Goal: Task Accomplishment & Management: Complete application form

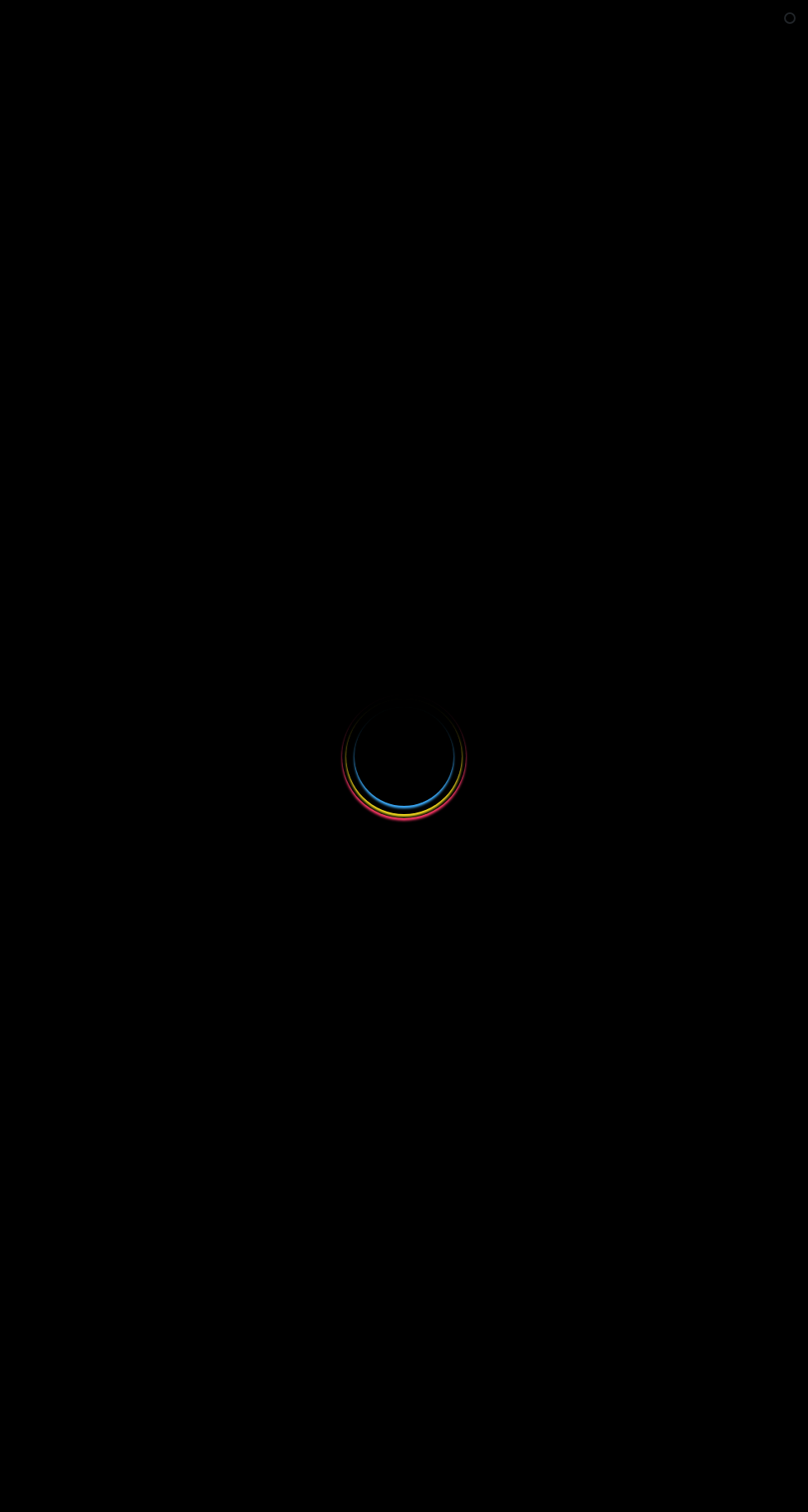
select select
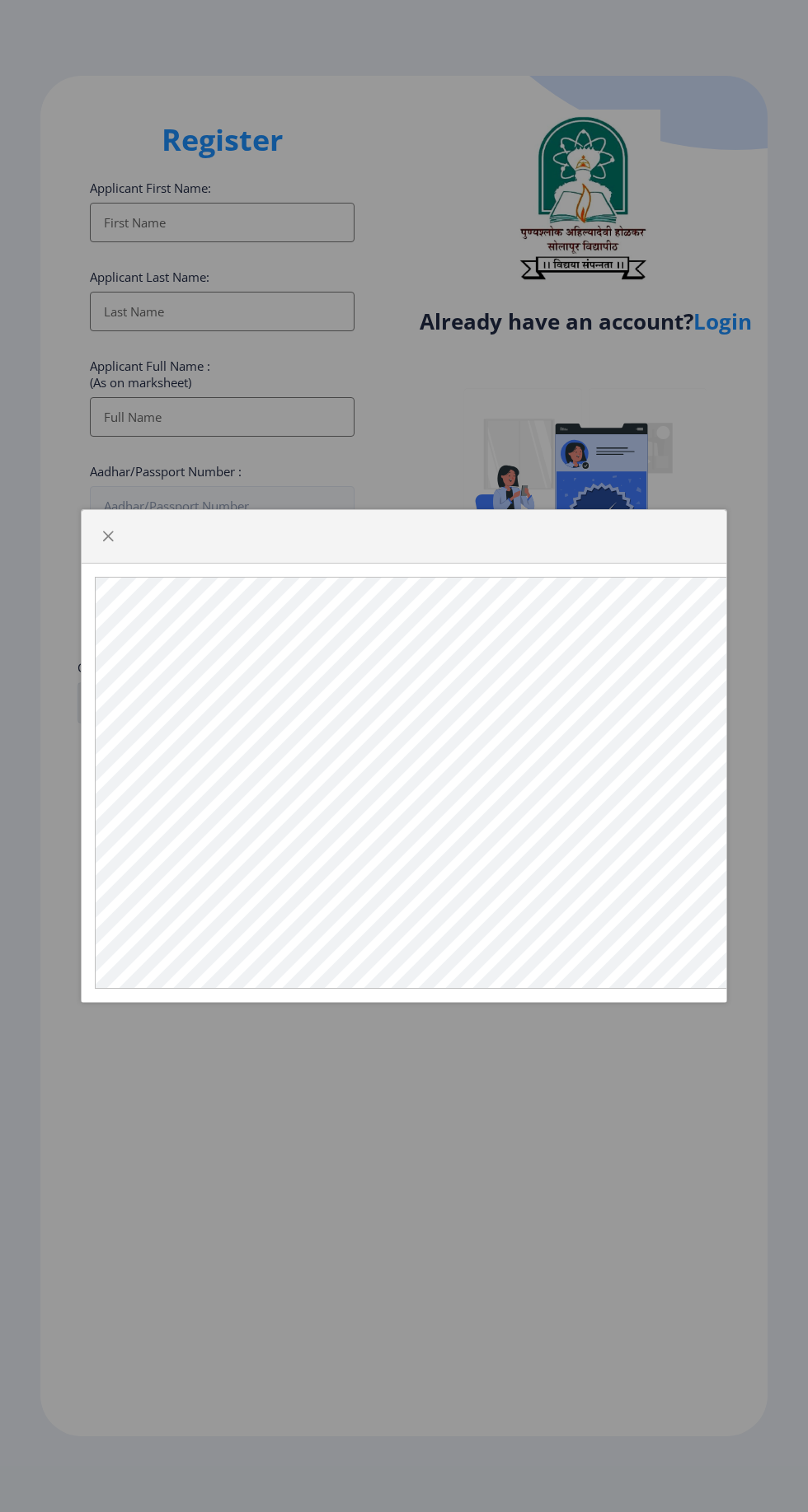
click at [580, 1076] on div at bounding box center [404, 756] width 808 height 1512
click at [568, 1091] on div at bounding box center [404, 756] width 808 height 1512
click at [107, 543] on span "button" at bounding box center [108, 536] width 13 height 13
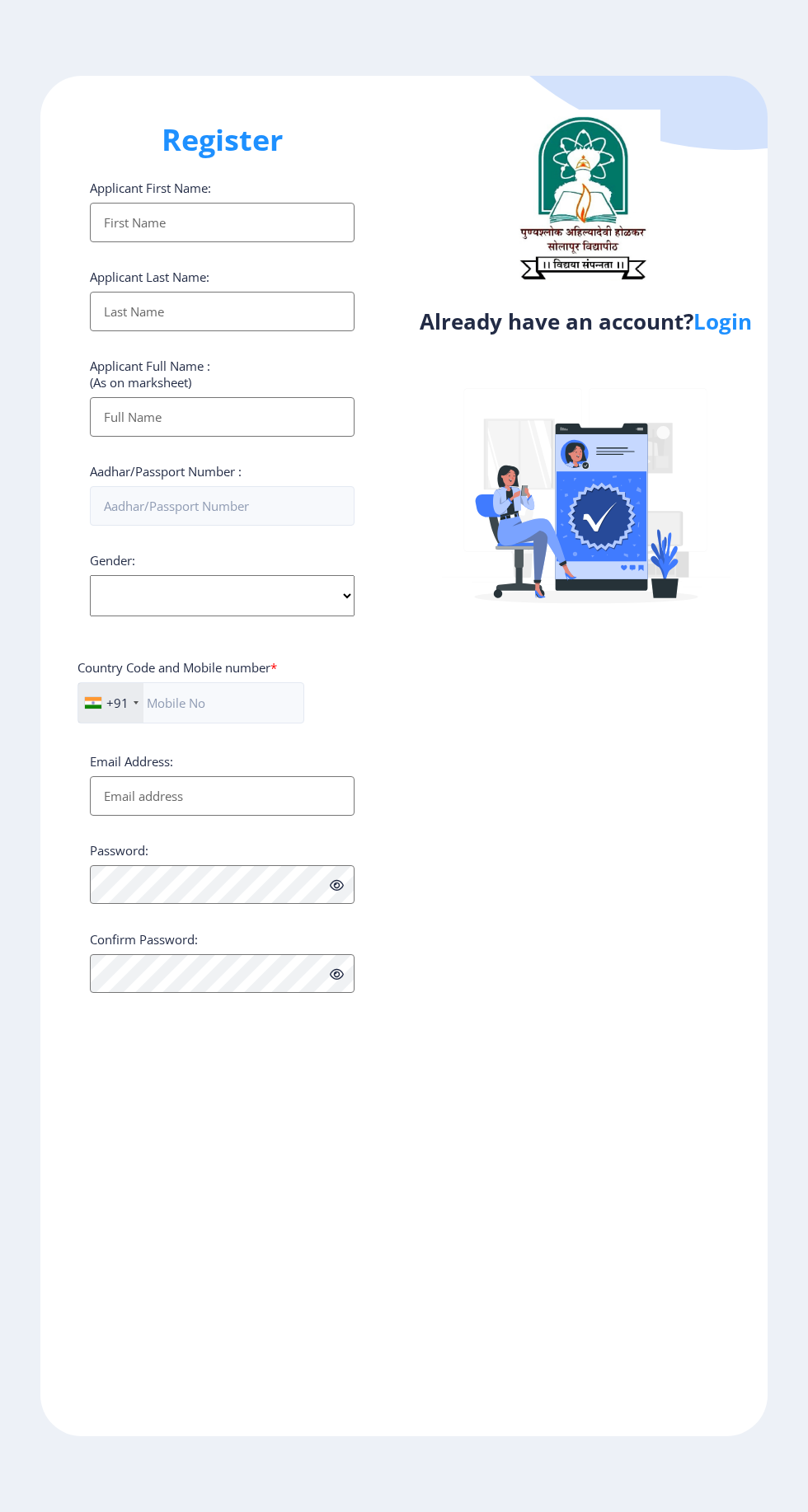
click at [723, 324] on link "Login" at bounding box center [722, 320] width 58 height 29
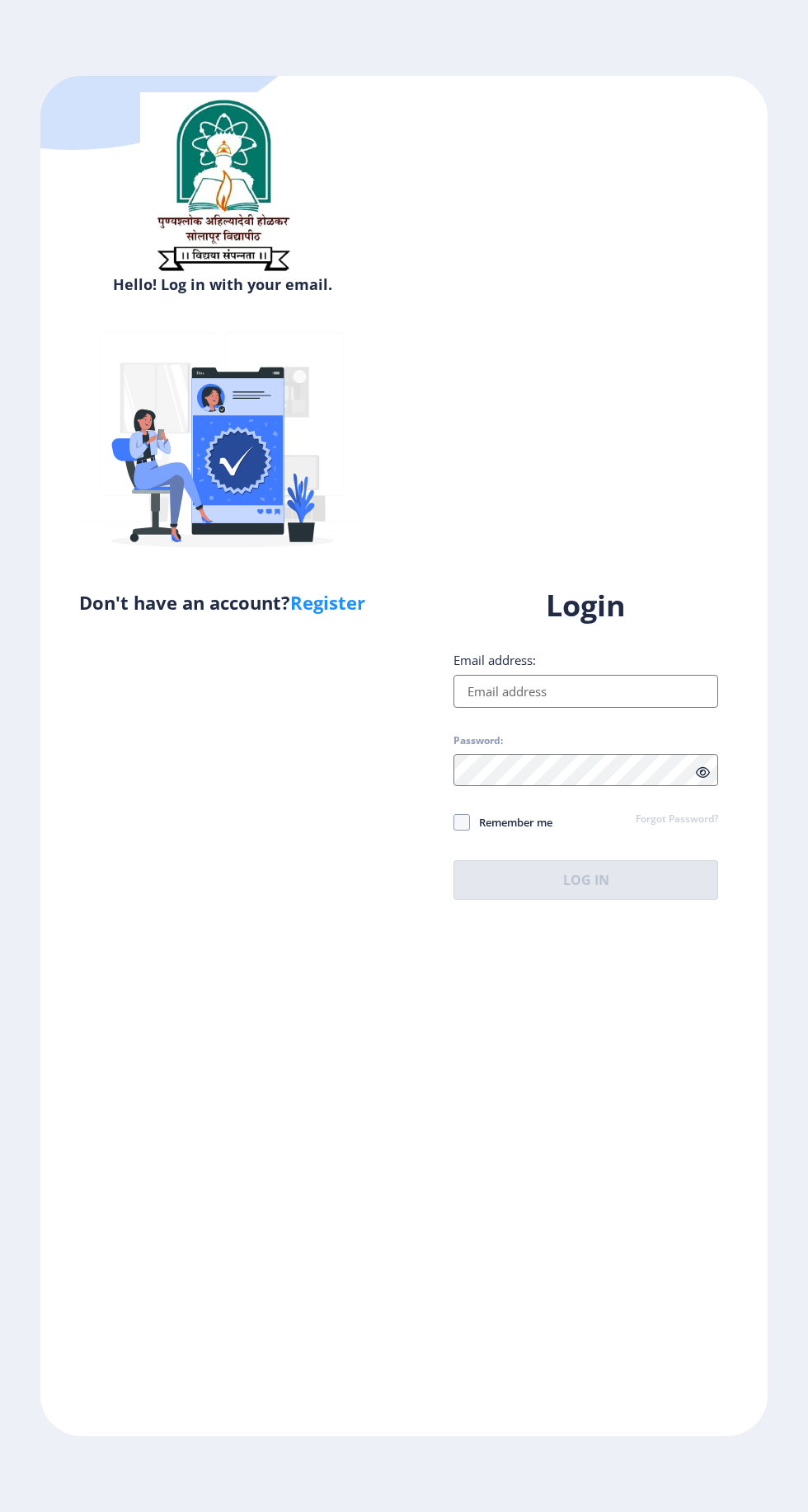
click at [572, 708] on input "Email address:" at bounding box center [585, 691] width 265 height 33
type input "[EMAIL_ADDRESS][DOMAIN_NAME]"
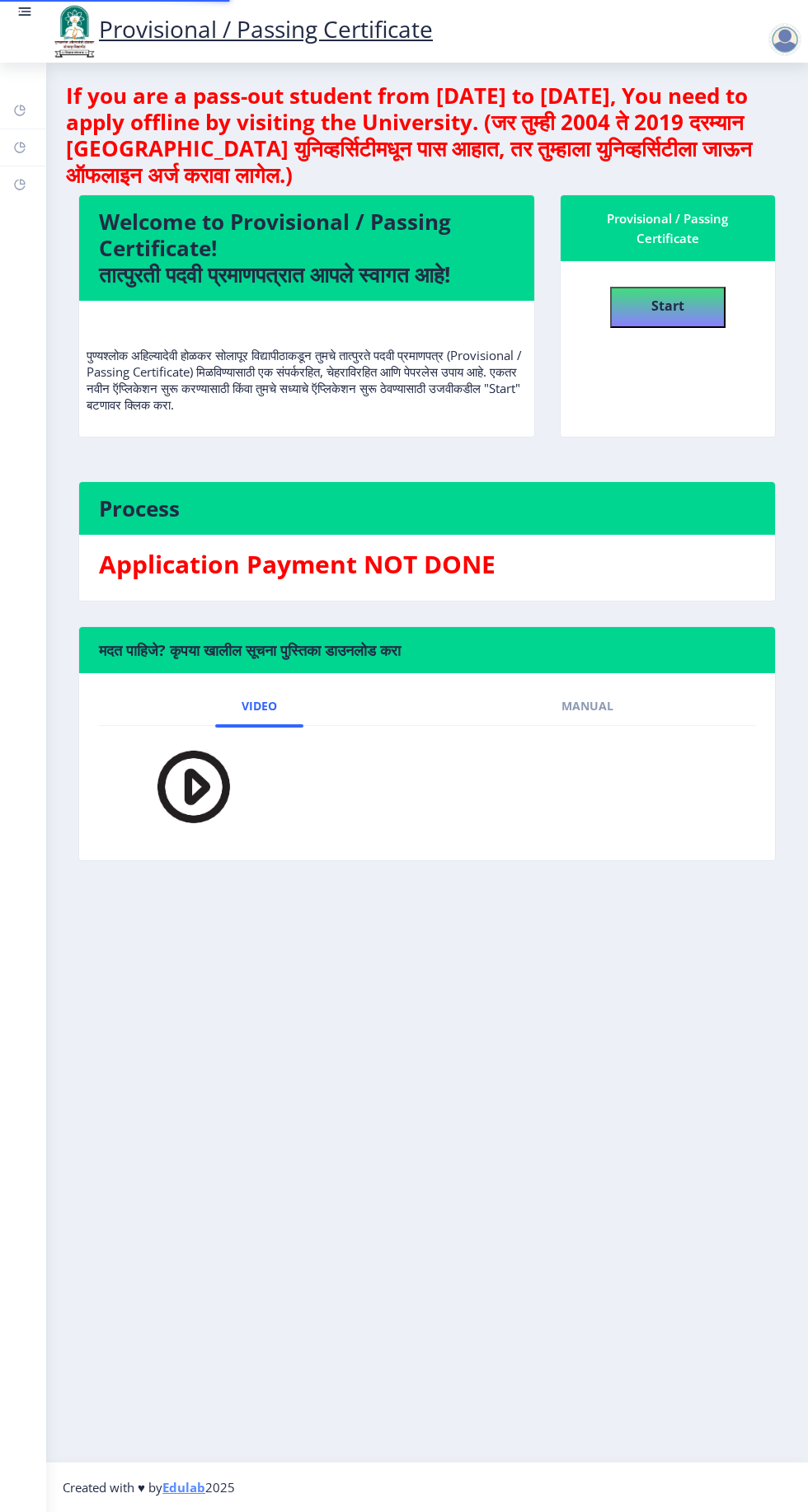
click at [616, 976] on nb-layout-column "If you are a pass-out student from [DATE] to [DATE], You need to apply offline …" at bounding box center [427, 762] width 762 height 1399
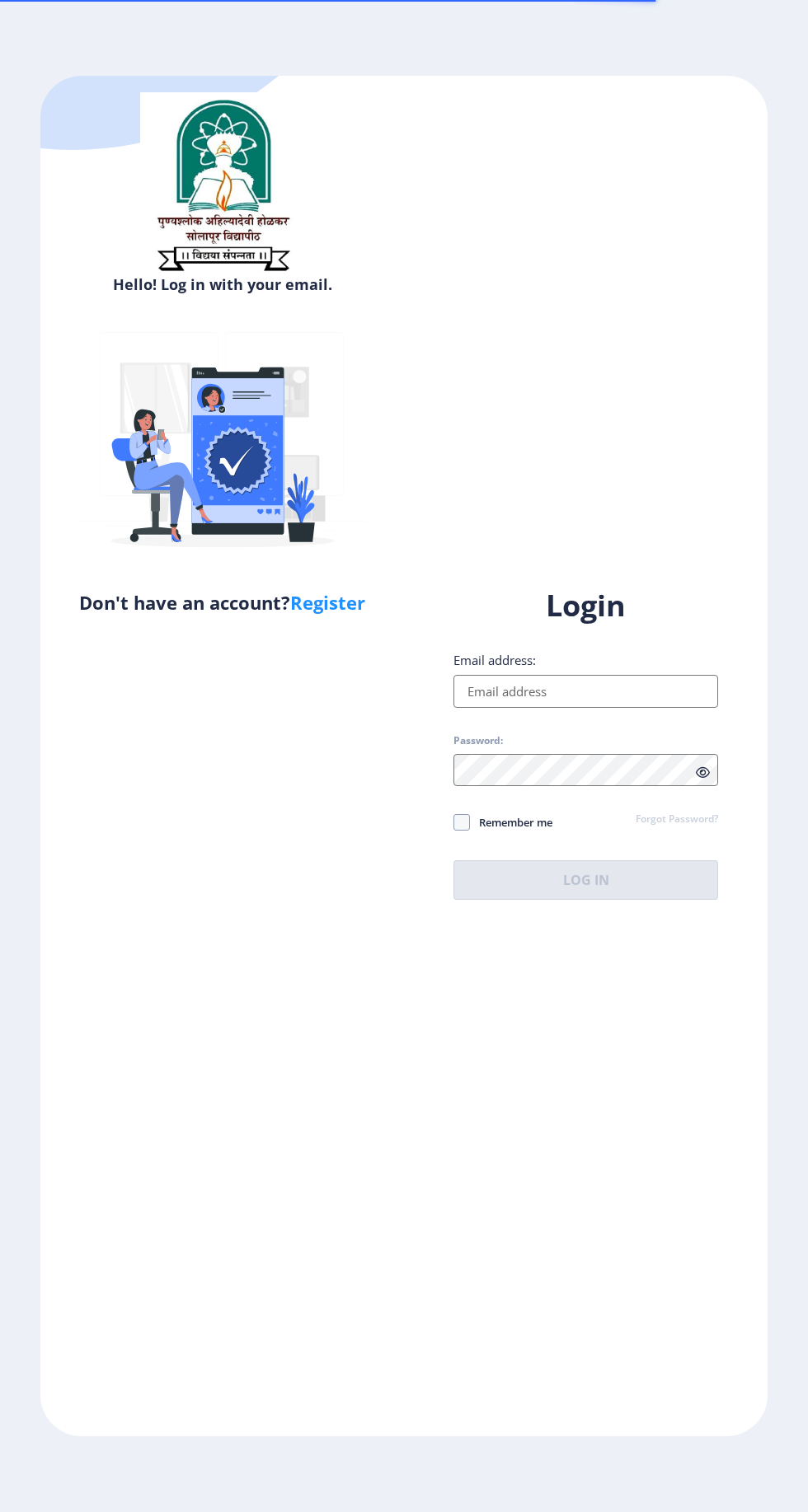
select select
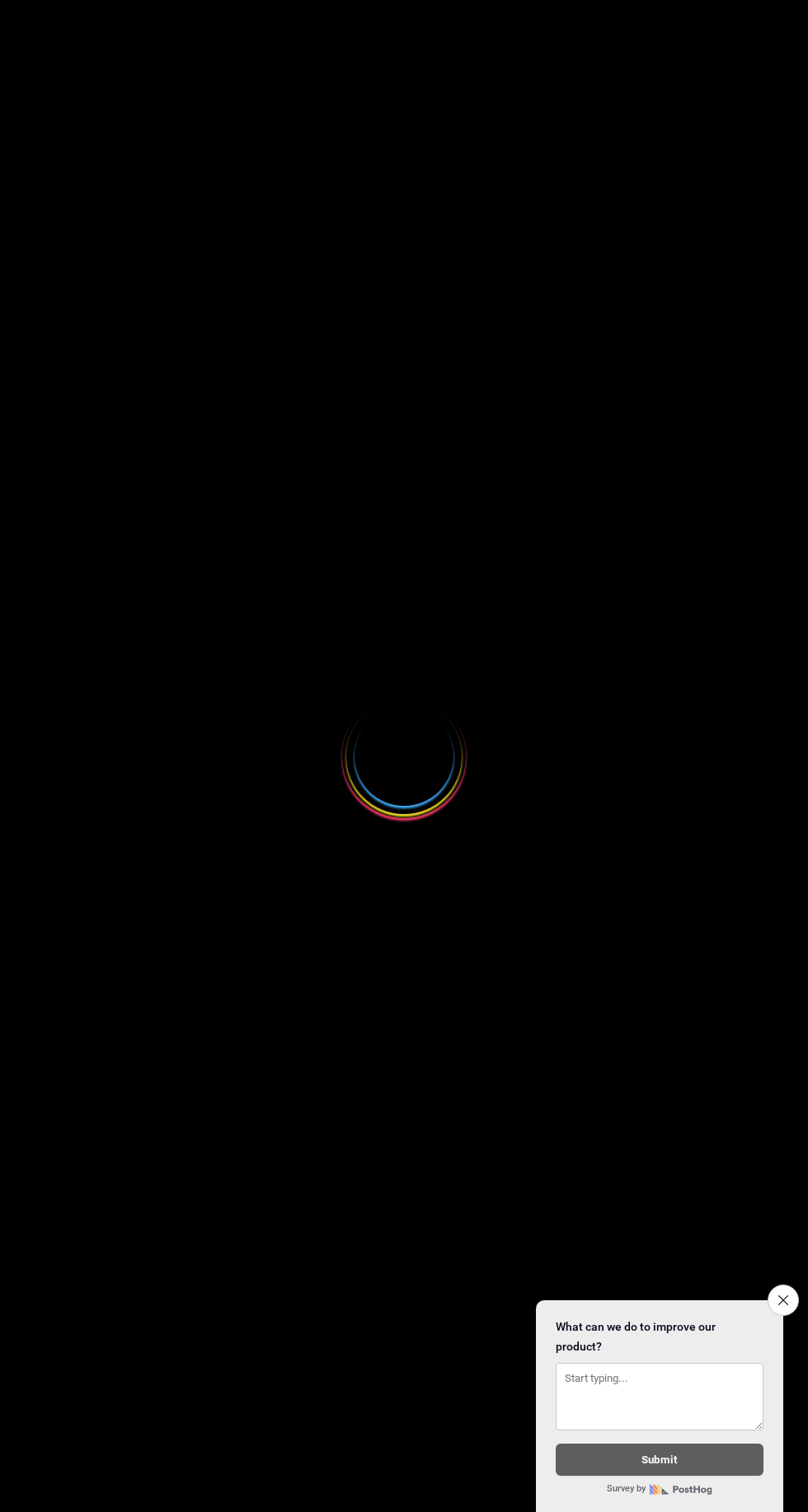
click at [777, 1323] on form "Close survey What can we do to improve our product? Submit Survey by" at bounding box center [659, 1406] width 247 height 213
click at [782, 1297] on icon "Close survey" at bounding box center [783, 1300] width 9 height 9
